Goal: Navigation & Orientation: Find specific page/section

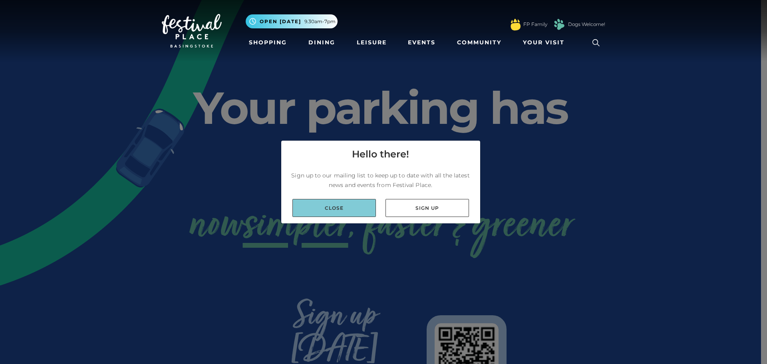
click at [335, 209] on link "Close" at bounding box center [333, 208] width 83 height 18
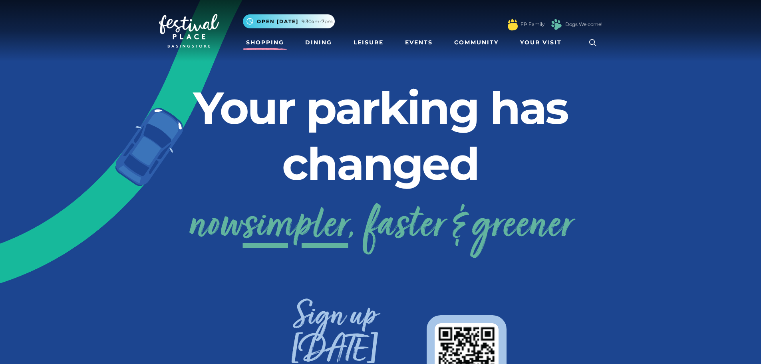
click at [283, 40] on link "Shopping" at bounding box center [265, 42] width 44 height 15
click at [373, 40] on link "Leisure" at bounding box center [368, 42] width 36 height 15
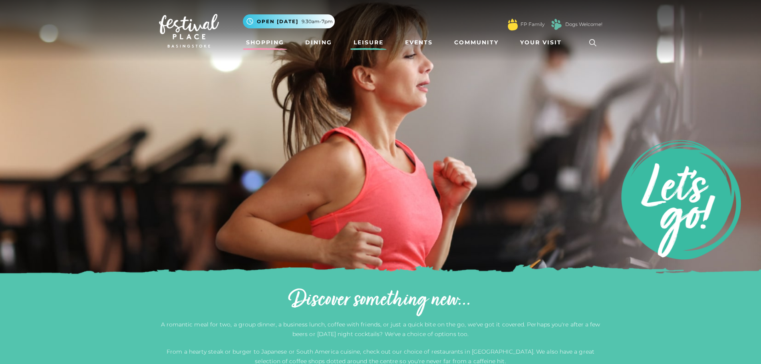
click at [275, 43] on link "Shopping" at bounding box center [265, 42] width 44 height 15
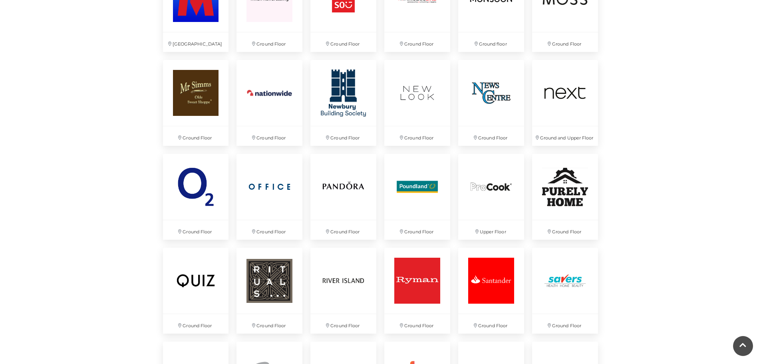
scroll to position [1677, 0]
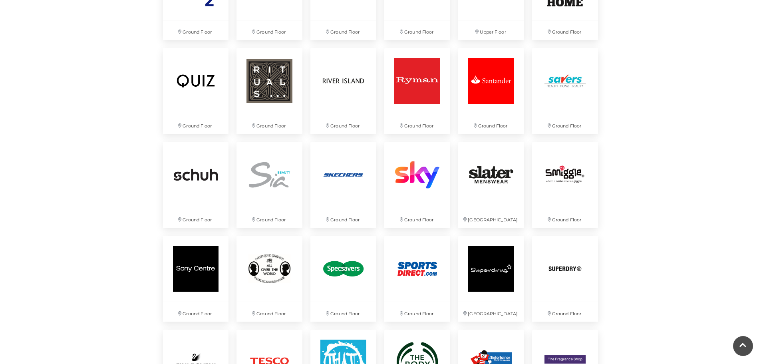
drag, startPoint x: 630, startPoint y: 131, endPoint x: 667, endPoint y: 53, distance: 86.1
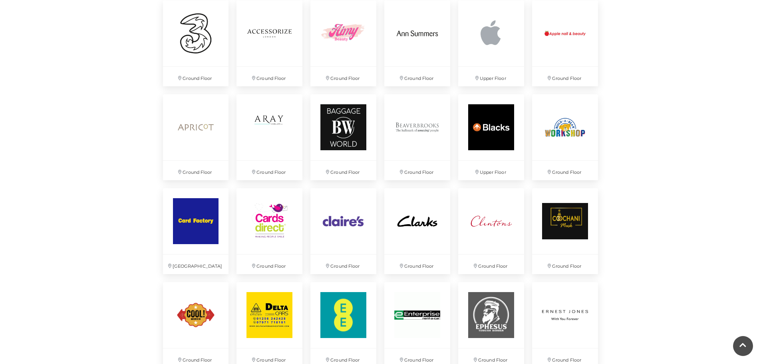
scroll to position [679, 0]
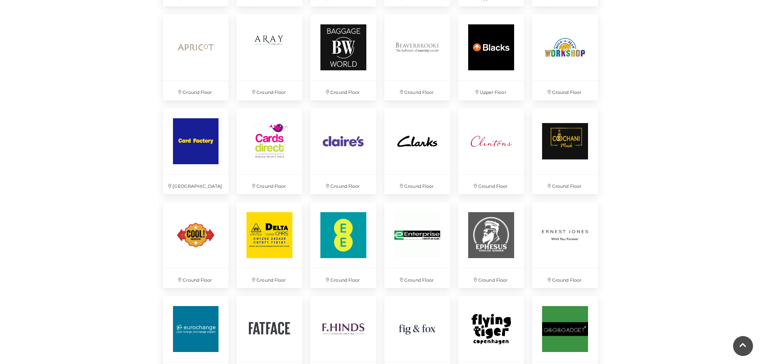
drag, startPoint x: 481, startPoint y: 55, endPoint x: 660, endPoint y: 46, distance: 179.5
click at [502, 75] on img at bounding box center [490, 46] width 69 height 69
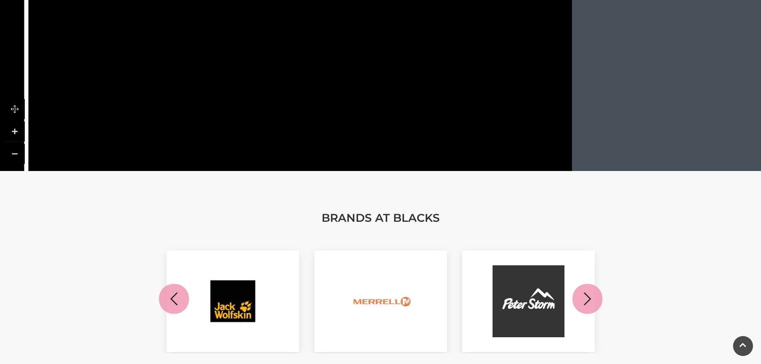
scroll to position [479, 0]
